Goal: Task Accomplishment & Management: Use online tool/utility

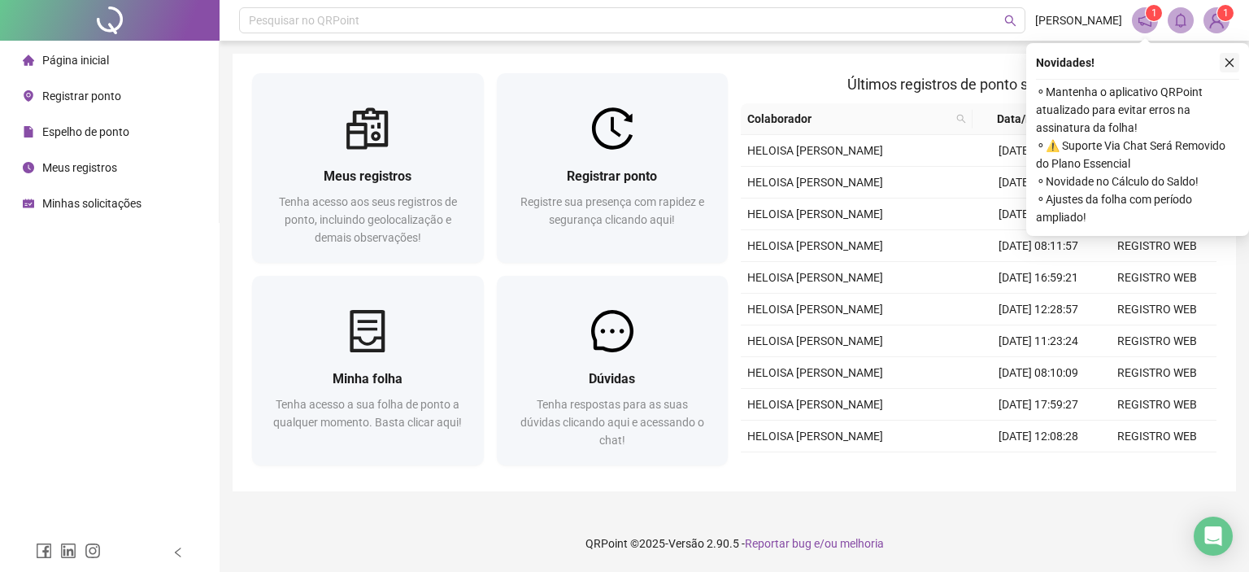
click at [1229, 64] on icon "close" at bounding box center [1229, 62] width 11 height 11
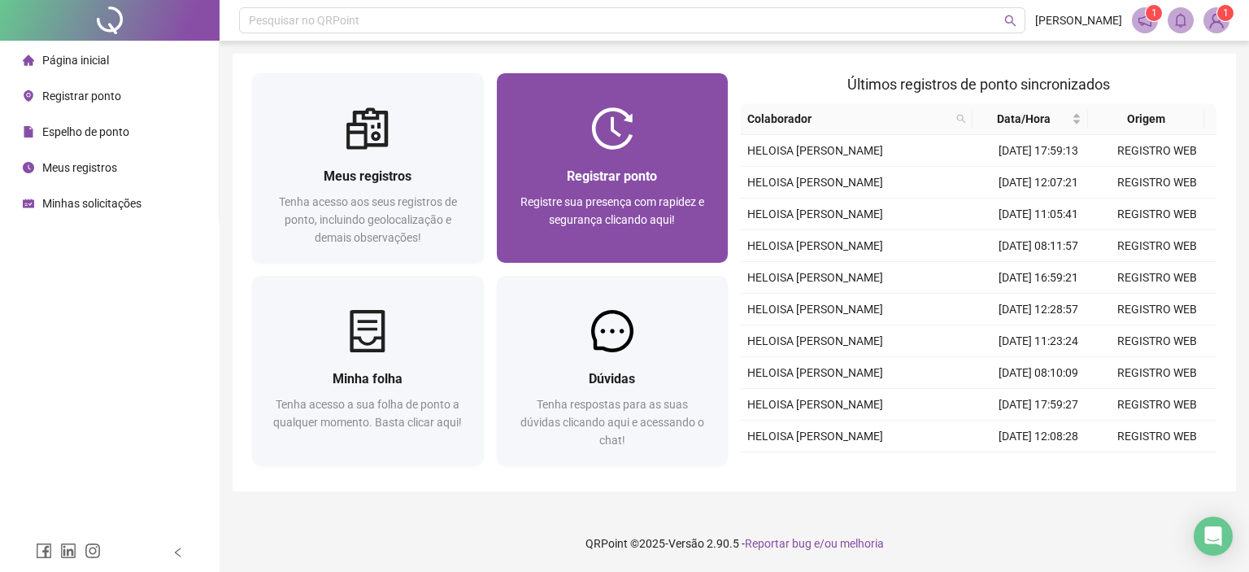
click at [633, 120] on div at bounding box center [613, 128] width 232 height 42
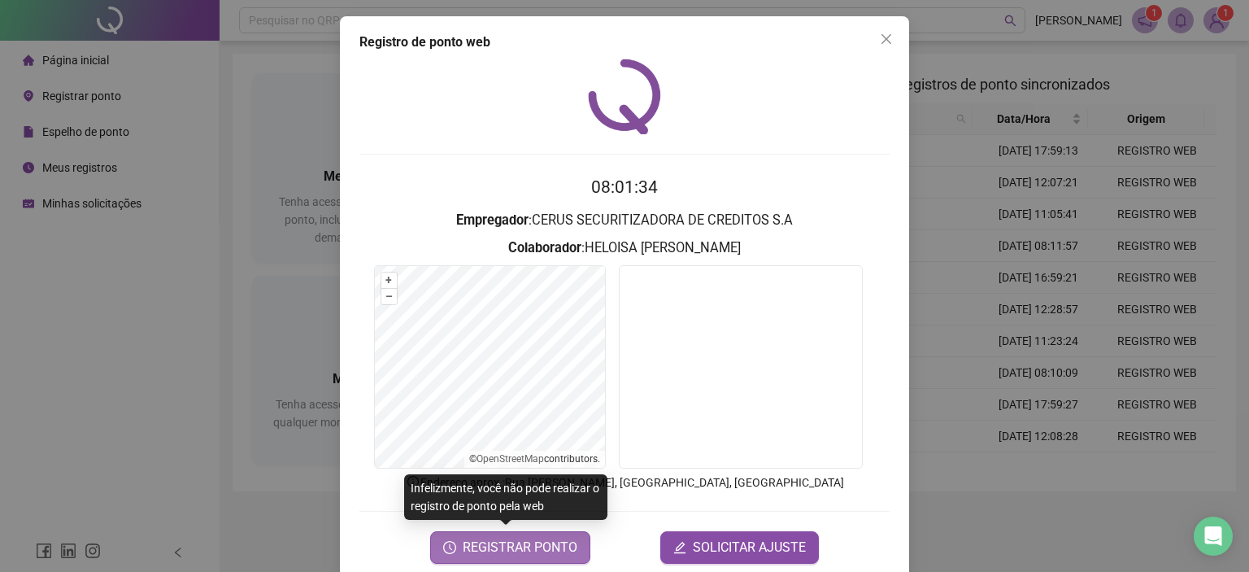
click at [515, 549] on span "REGISTRAR PONTO" at bounding box center [520, 547] width 115 height 20
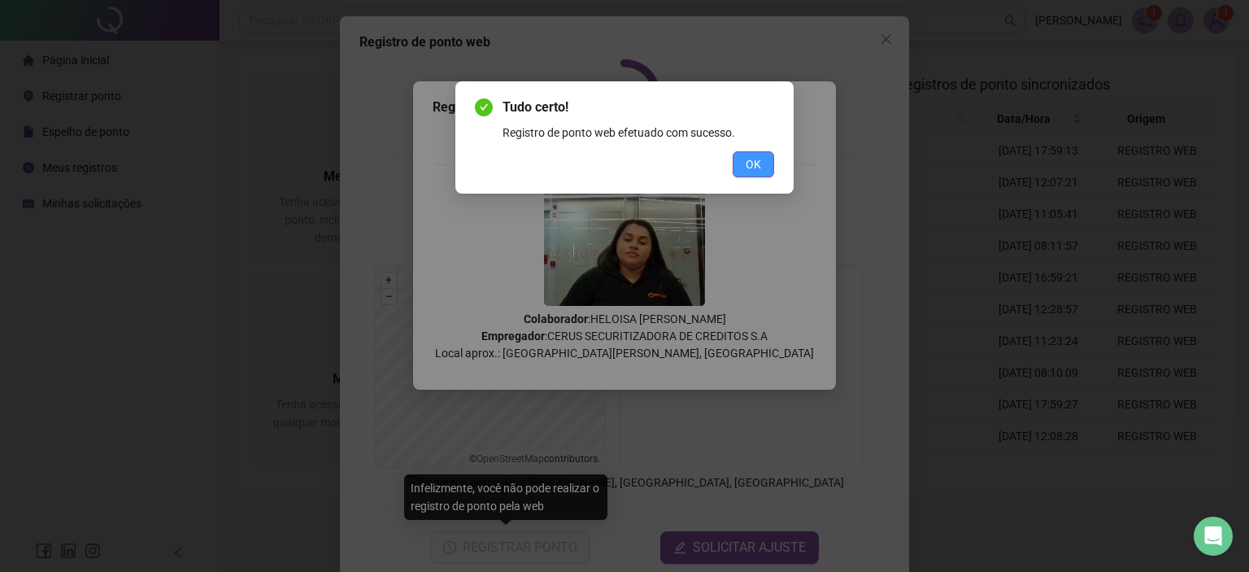
click at [753, 157] on span "OK" at bounding box center [753, 164] width 15 height 18
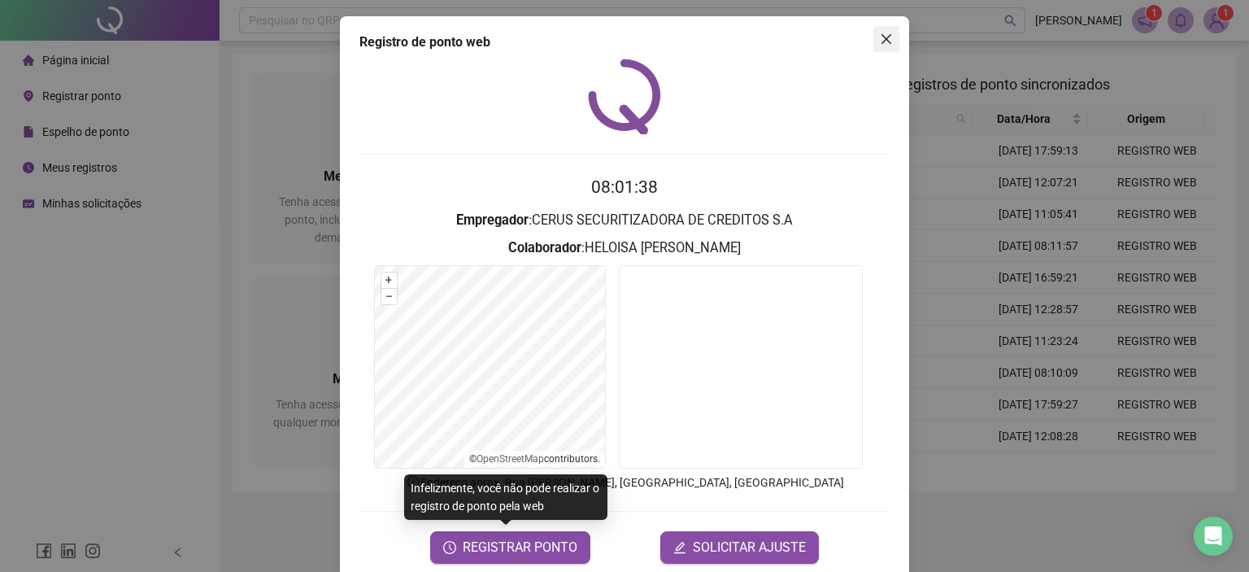
click at [885, 38] on icon "close" at bounding box center [886, 39] width 13 height 13
